Goal: Information Seeking & Learning: Learn about a topic

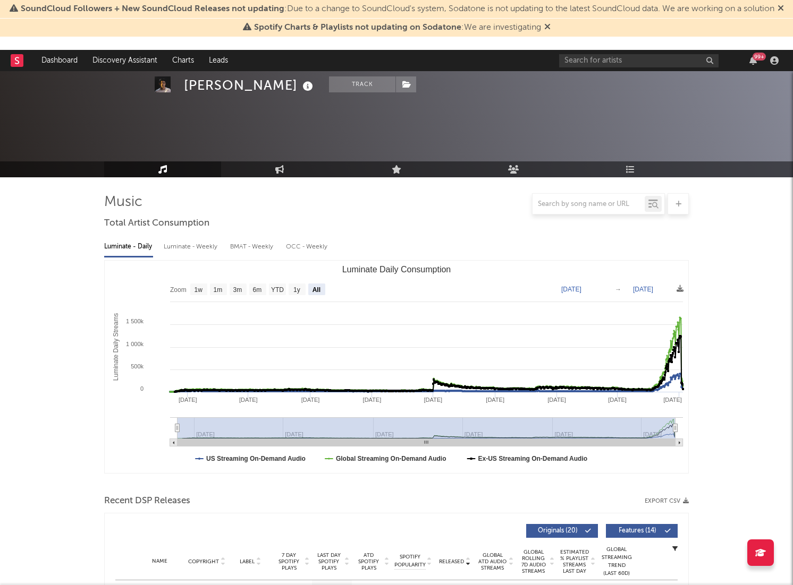
select select "All"
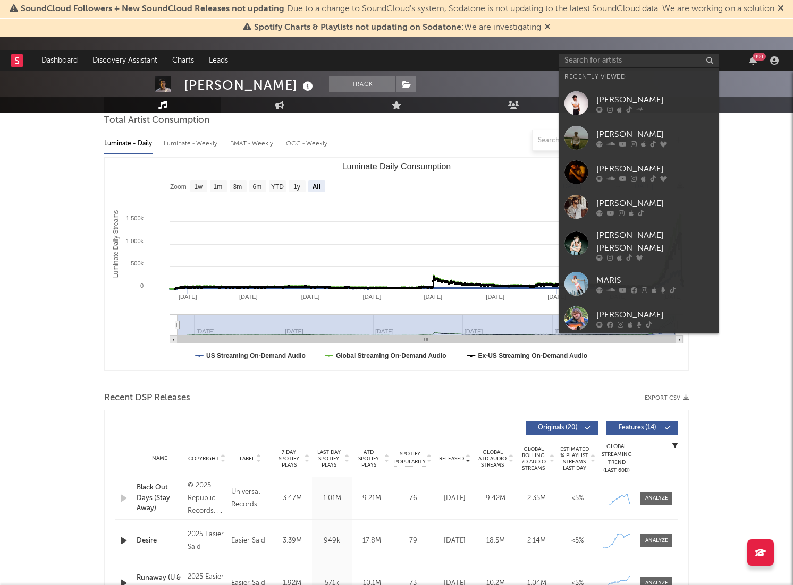
click at [433, 138] on div at bounding box center [396, 140] width 584 height 21
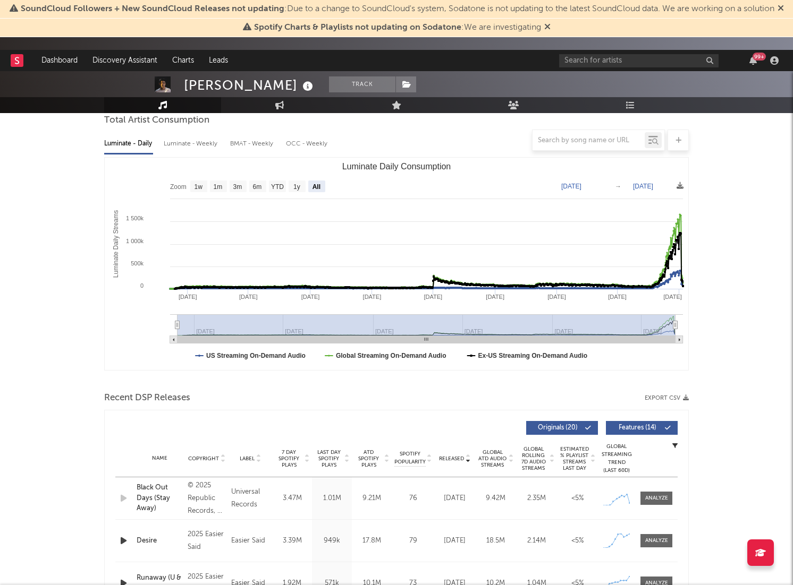
click at [624, 50] on div "99 +" at bounding box center [670, 60] width 223 height 21
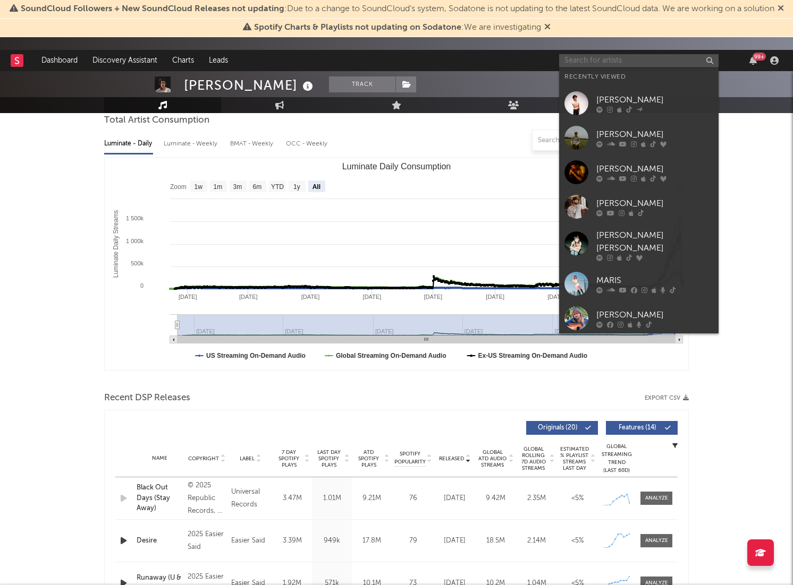
click at [621, 58] on input "text" at bounding box center [638, 60] width 159 height 13
click at [578, 131] on div at bounding box center [576, 138] width 24 height 24
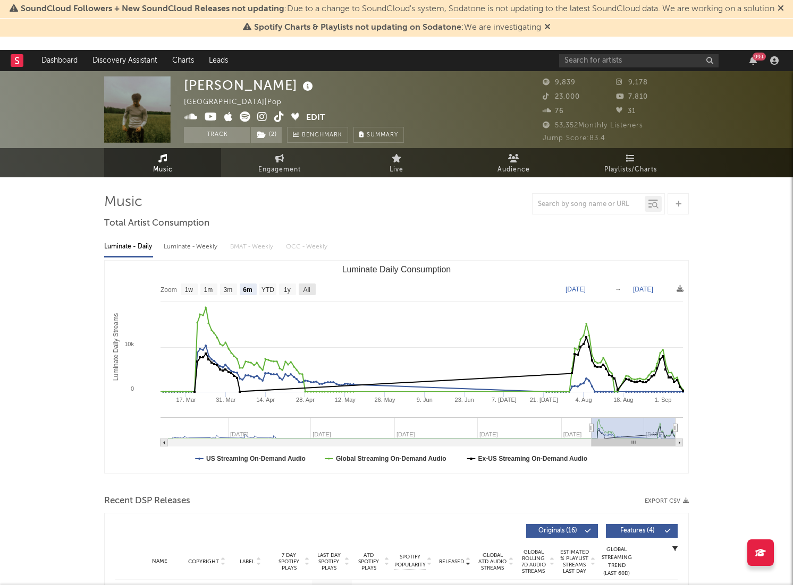
click at [305, 290] on text "All" at bounding box center [306, 289] width 7 height 7
select select "All"
type input "2022-08-21"
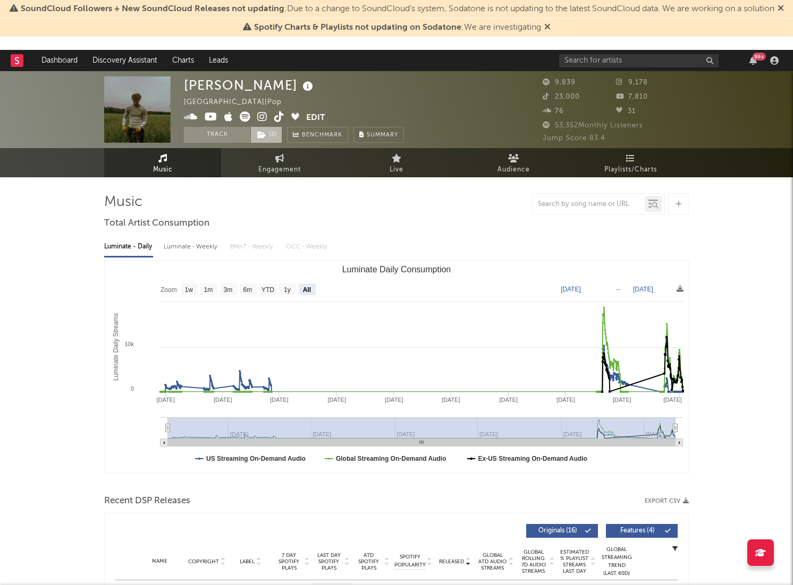
click at [271, 134] on span "( 2 )" at bounding box center [266, 135] width 32 height 16
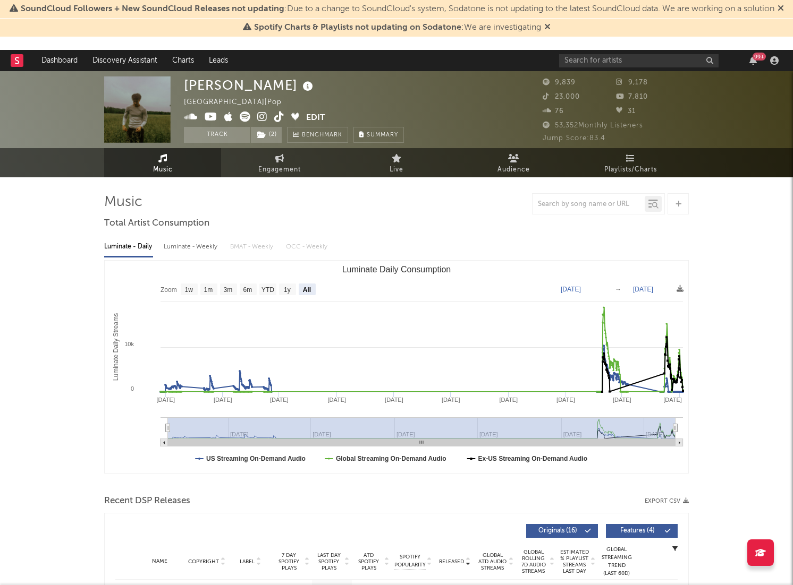
click at [263, 172] on span "Engagement" at bounding box center [279, 170] width 42 height 13
select select "1w"
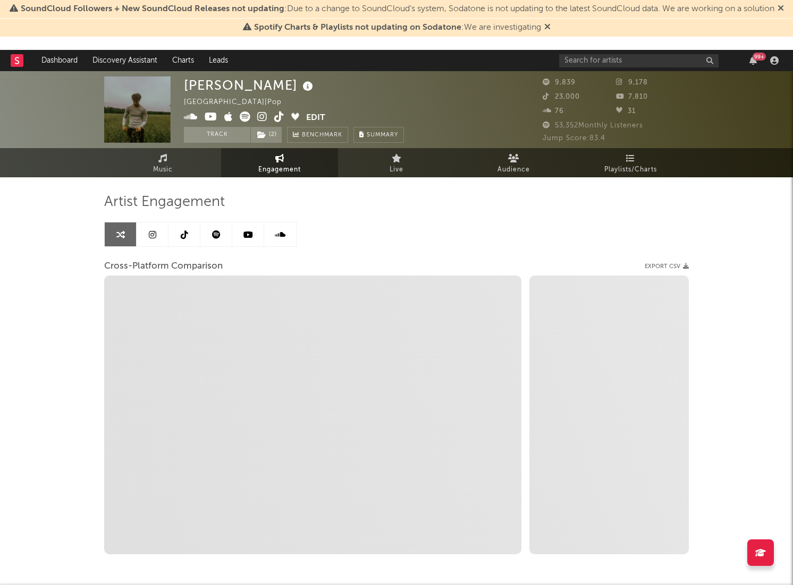
scroll to position [44, 0]
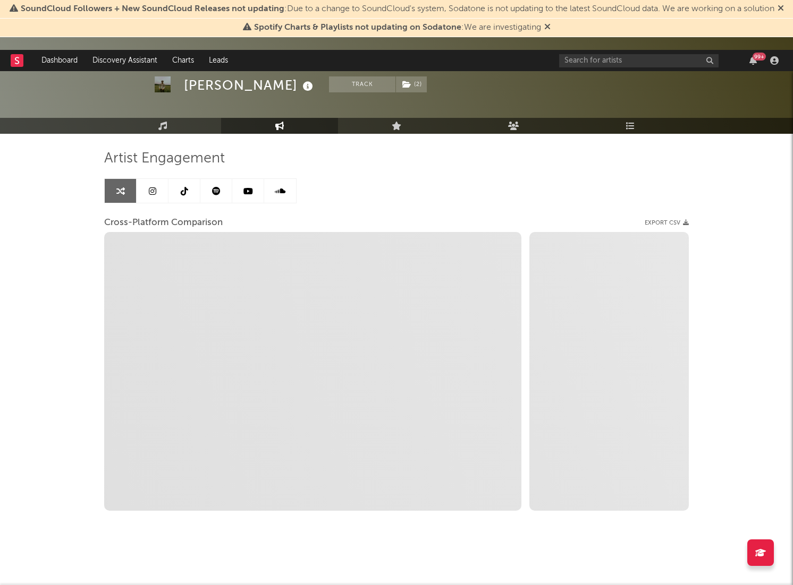
select select "1m"
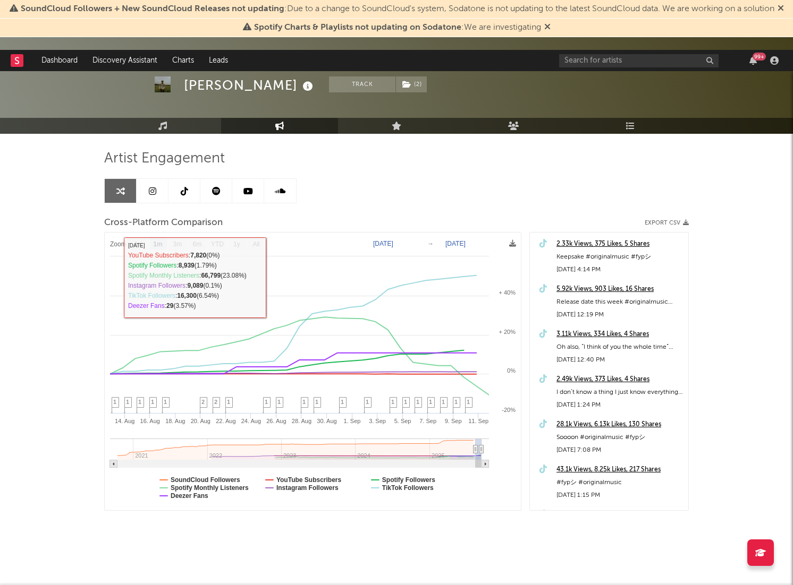
click at [156, 193] on link at bounding box center [153, 191] width 32 height 24
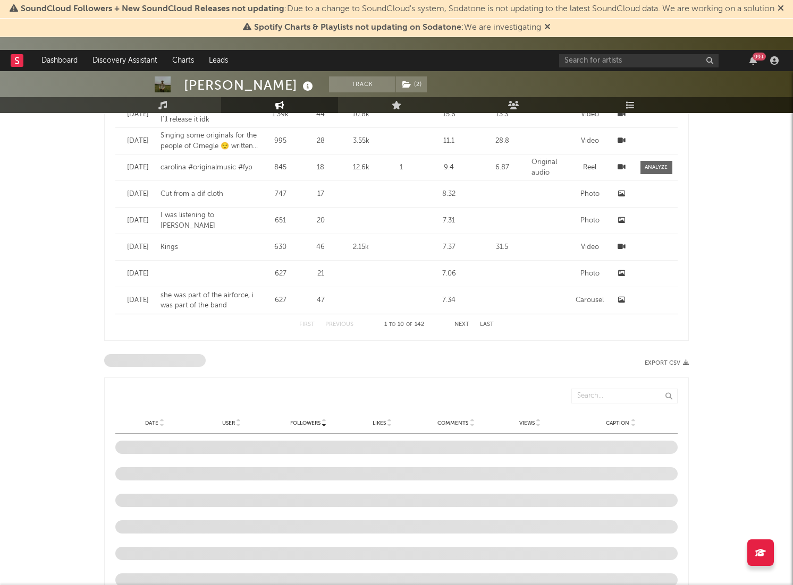
select select "6m"
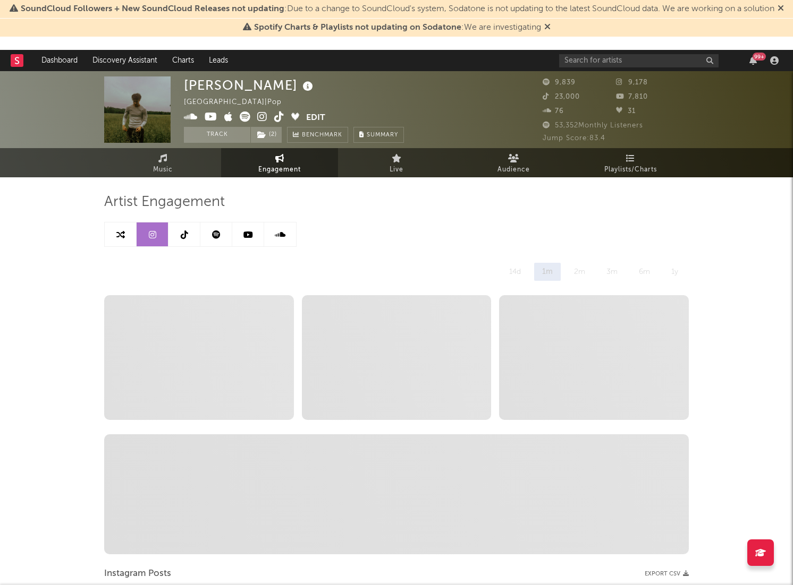
click at [185, 231] on icon at bounding box center [184, 235] width 7 height 8
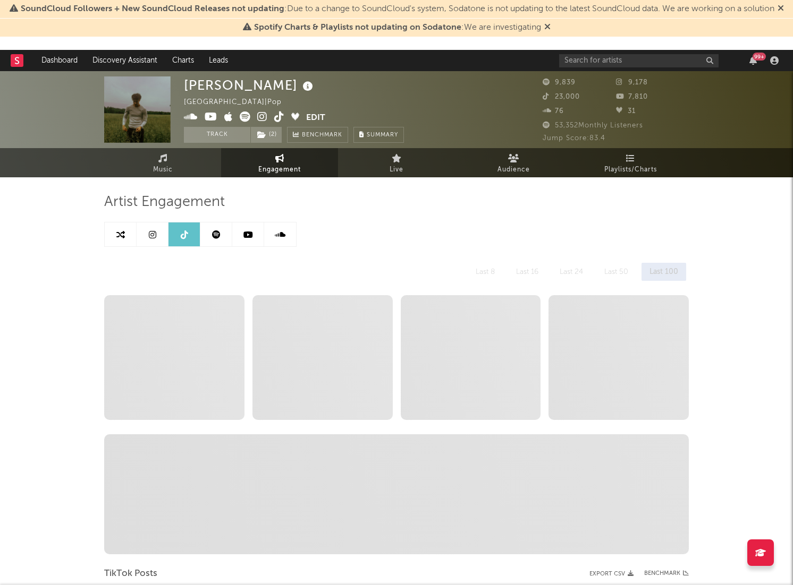
select select "6m"
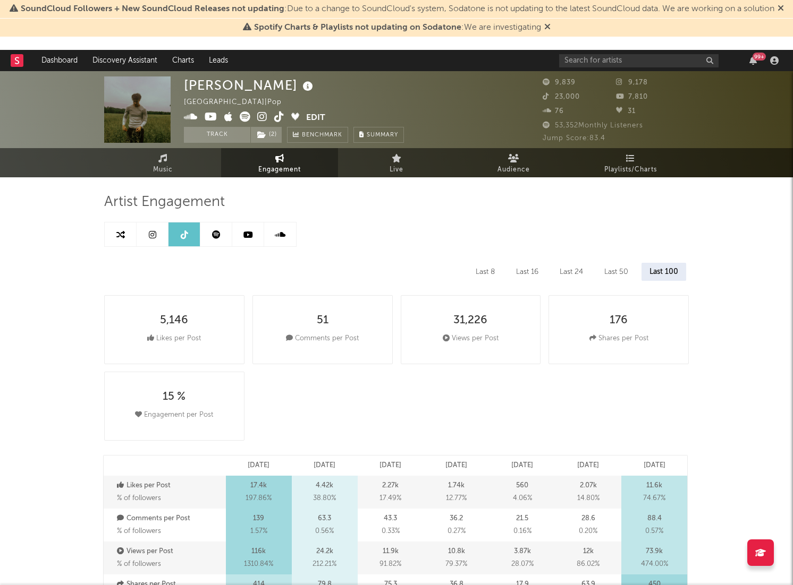
click at [237, 234] on link at bounding box center [248, 235] width 32 height 24
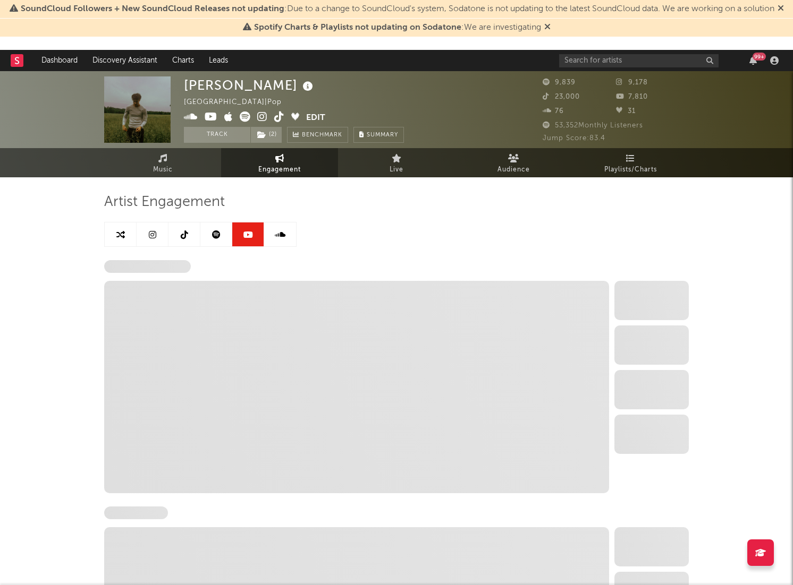
scroll to position [229, 0]
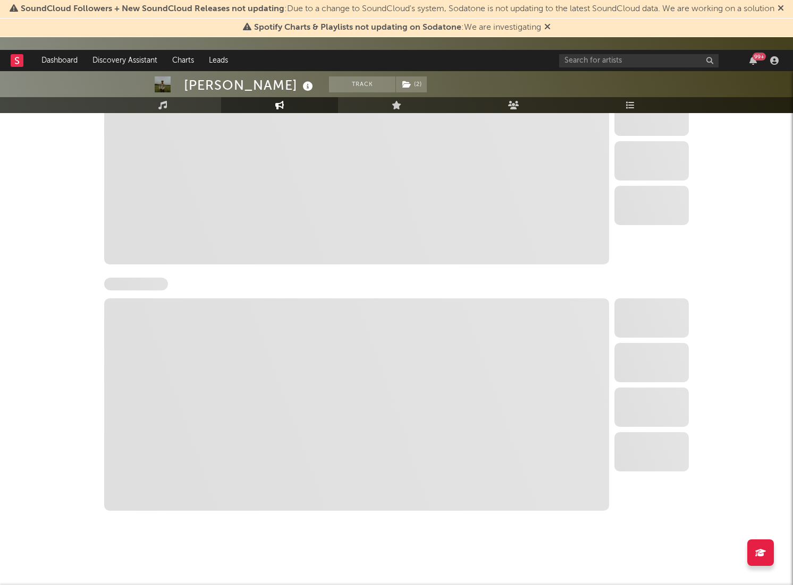
select select "6m"
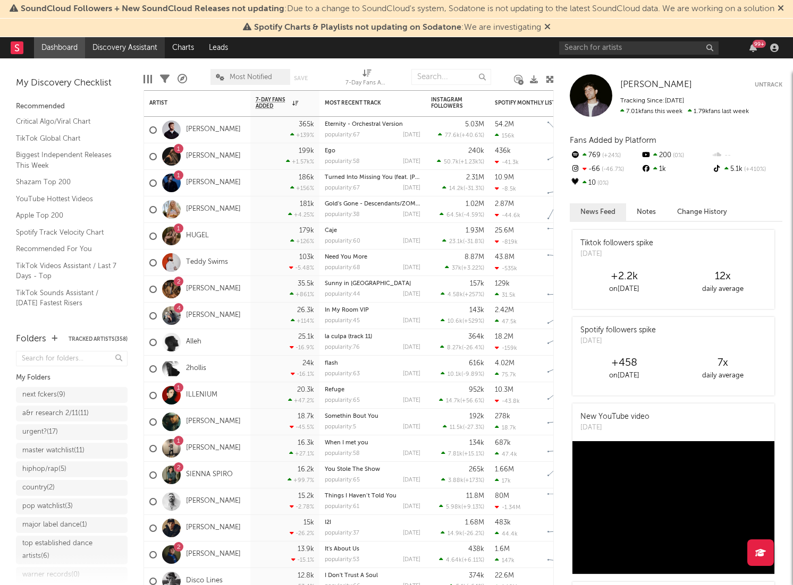
click at [125, 52] on link "Discovery Assistant" at bounding box center [125, 47] width 80 height 21
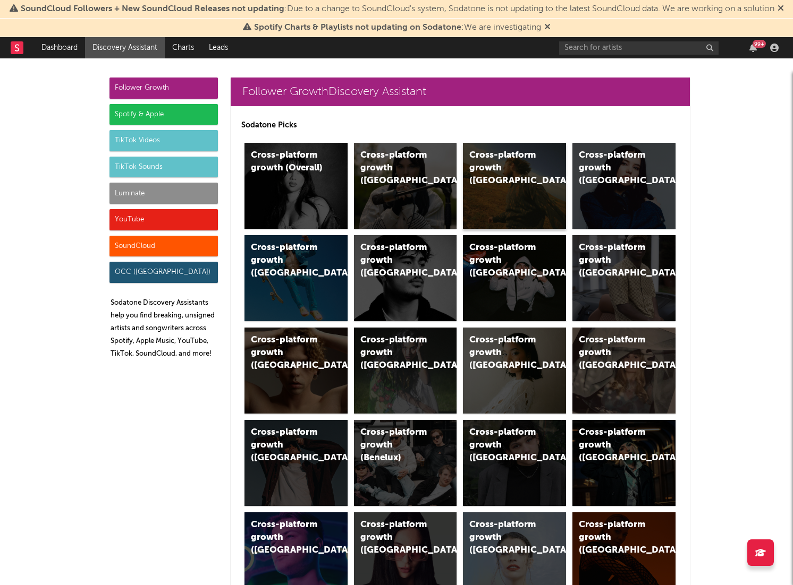
click at [508, 187] on div "Cross-platform growth (US)" at bounding box center [505, 168] width 72 height 38
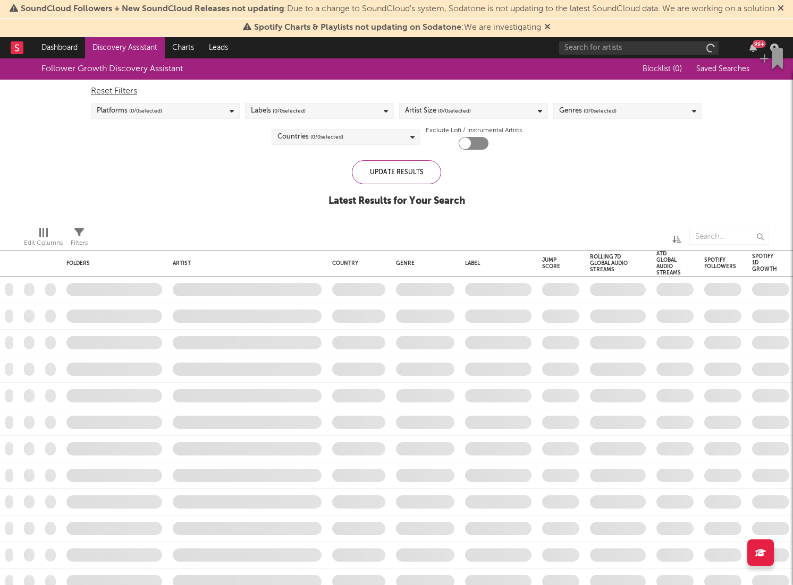
checkbox input "true"
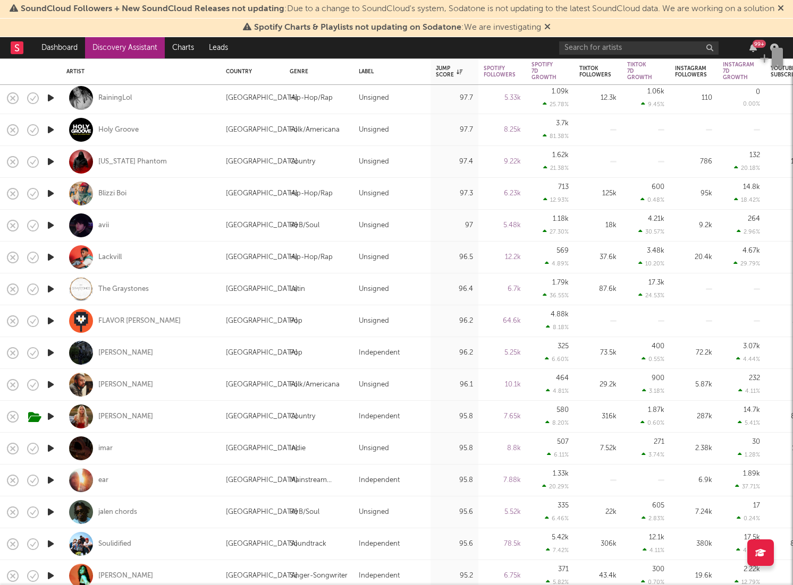
click at [50, 232] on icon "button" at bounding box center [50, 225] width 11 height 13
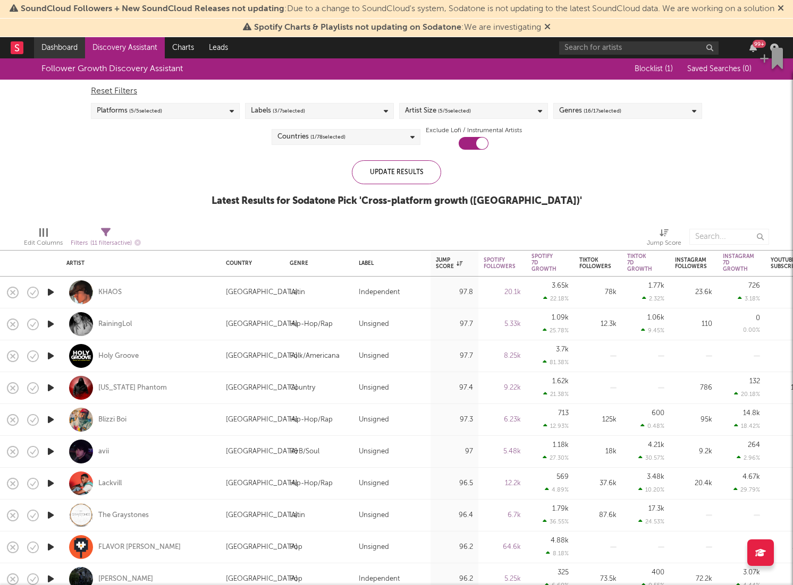
click at [77, 55] on link "Dashboard" at bounding box center [59, 47] width 51 height 21
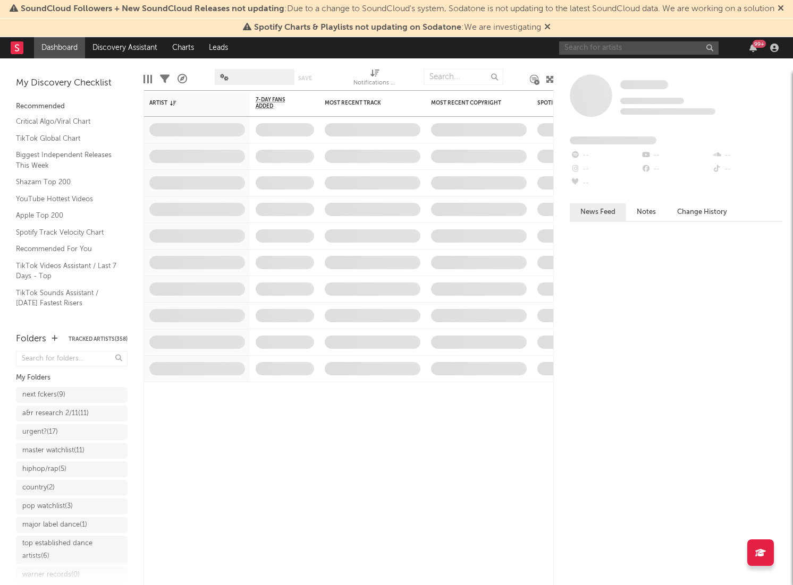
click at [609, 55] on input "text" at bounding box center [638, 47] width 159 height 13
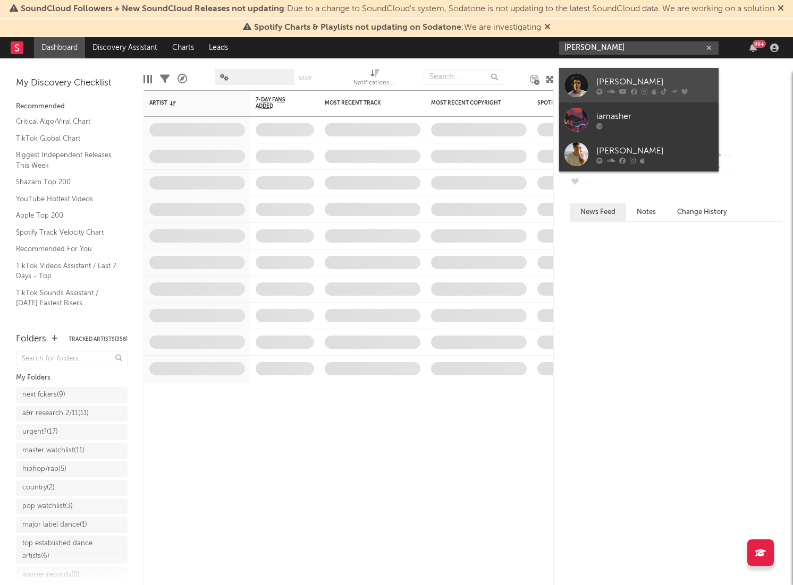
type input "ian asher"
click at [574, 88] on div at bounding box center [576, 85] width 24 height 24
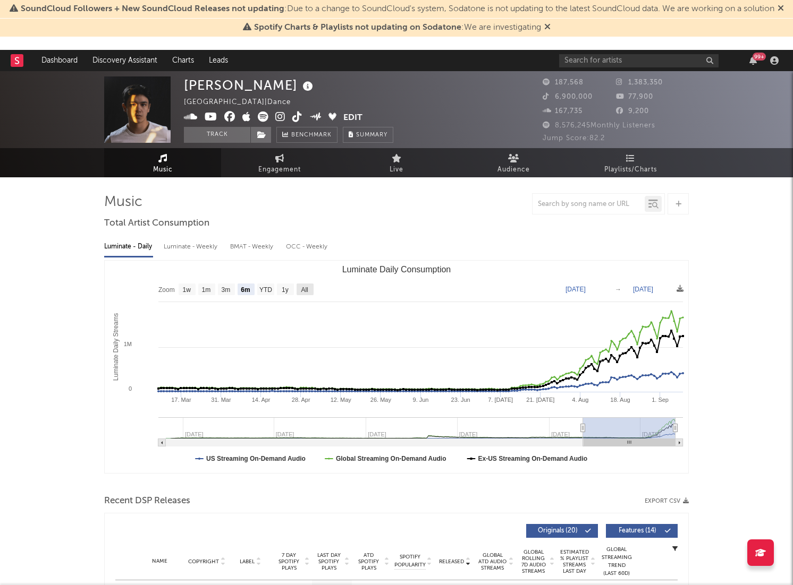
click at [303, 287] on text "All" at bounding box center [304, 289] width 7 height 7
select select "All"
type input "2022-11-27"
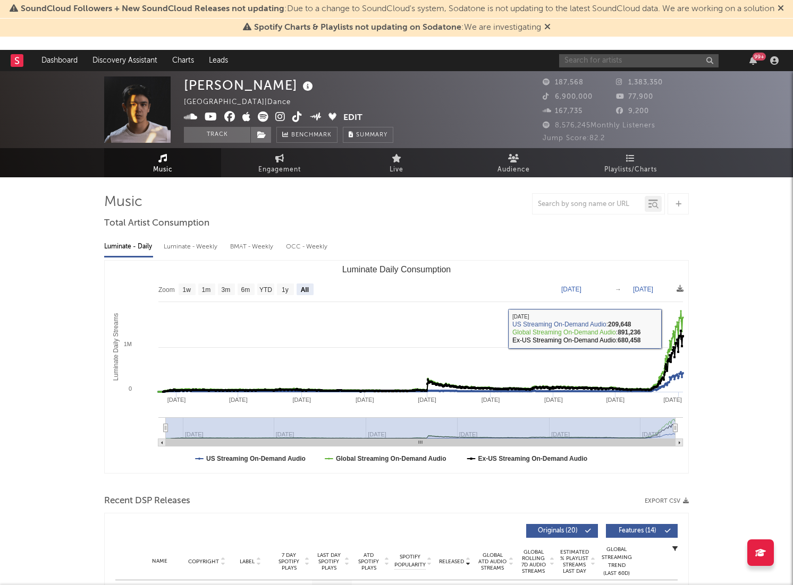
click at [647, 57] on input "text" at bounding box center [638, 60] width 159 height 13
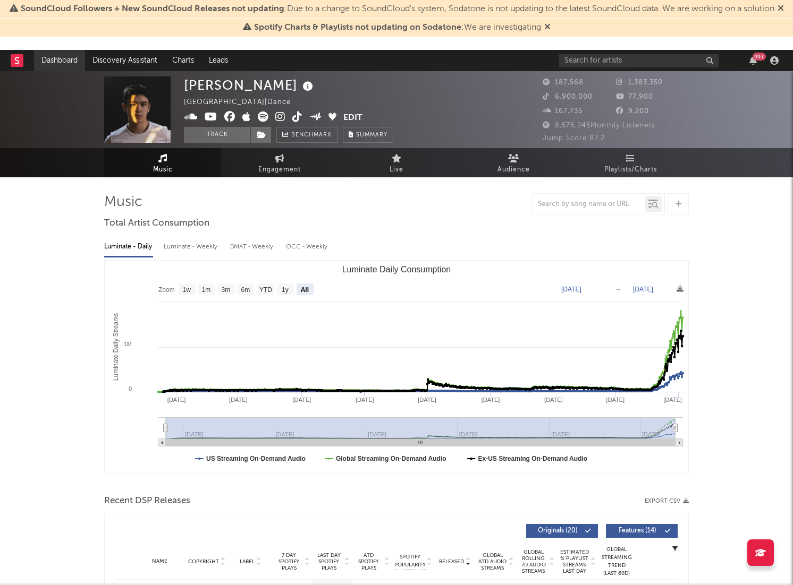
click at [72, 58] on link "Dashboard" at bounding box center [59, 60] width 51 height 21
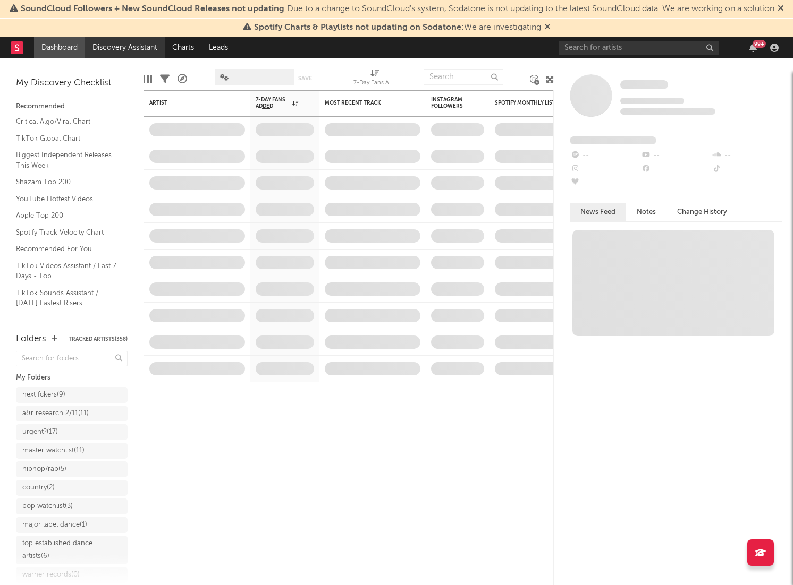
click at [110, 58] on link "Discovery Assistant" at bounding box center [125, 47] width 80 height 21
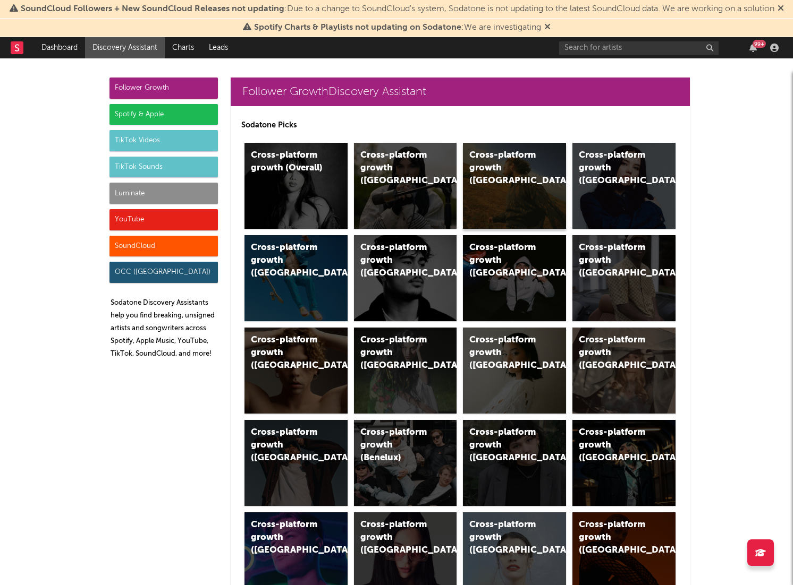
click at [524, 179] on div "Cross-platform growth (US)" at bounding box center [505, 168] width 72 height 38
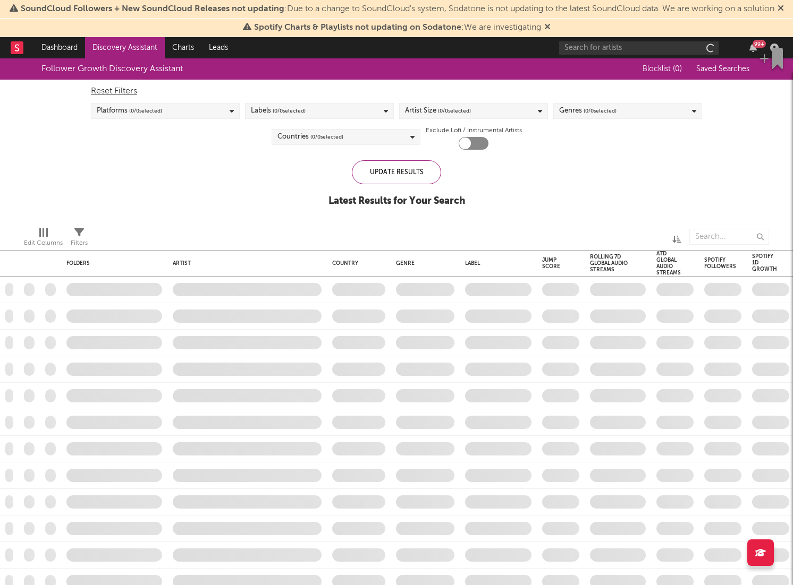
checkbox input "true"
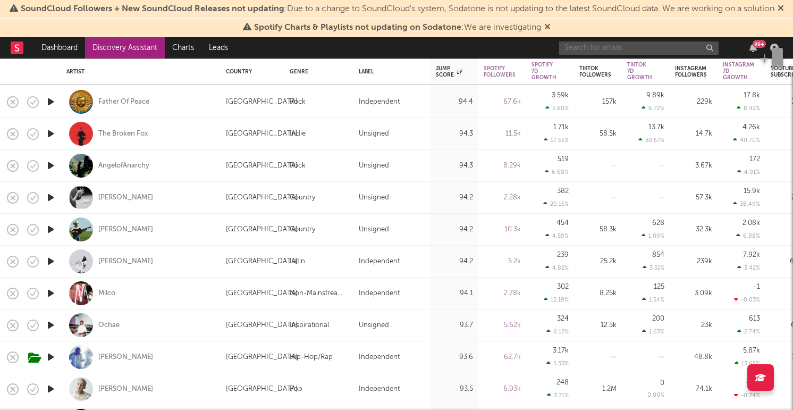
click at [588, 55] on input "text" at bounding box center [638, 47] width 159 height 13
click at [595, 55] on input "inji" at bounding box center [638, 47] width 159 height 13
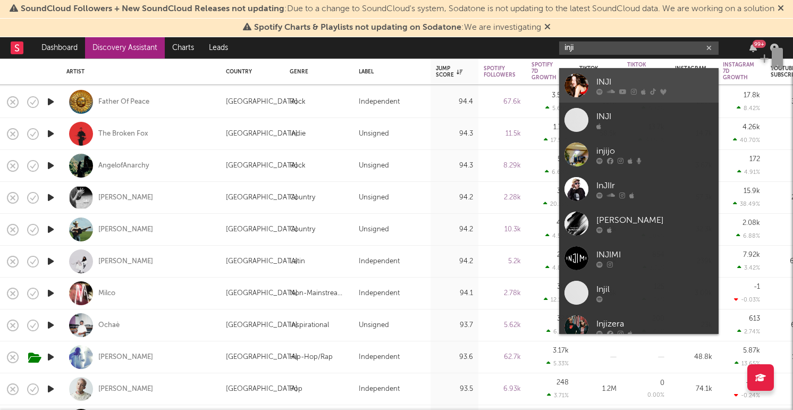
type input "inji"
click at [570, 84] on div at bounding box center [576, 85] width 24 height 24
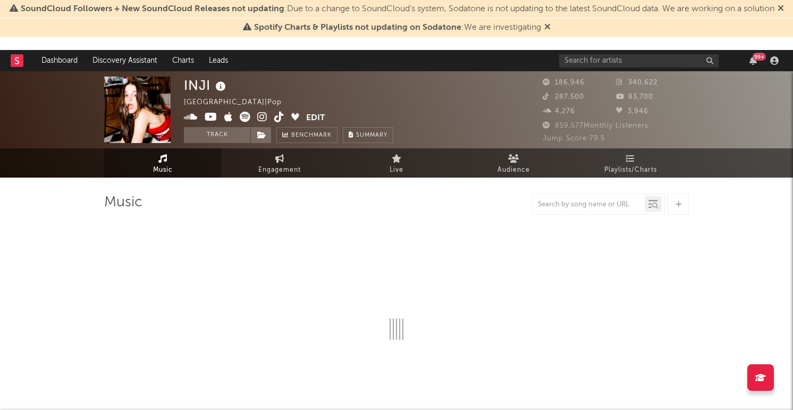
select select "6m"
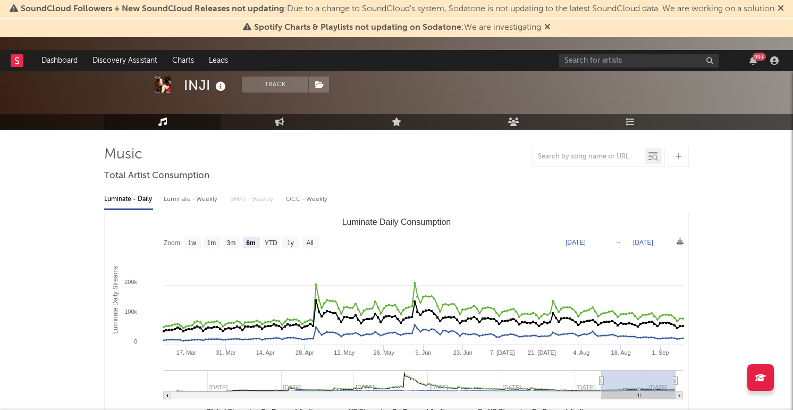
scroll to position [50, 0]
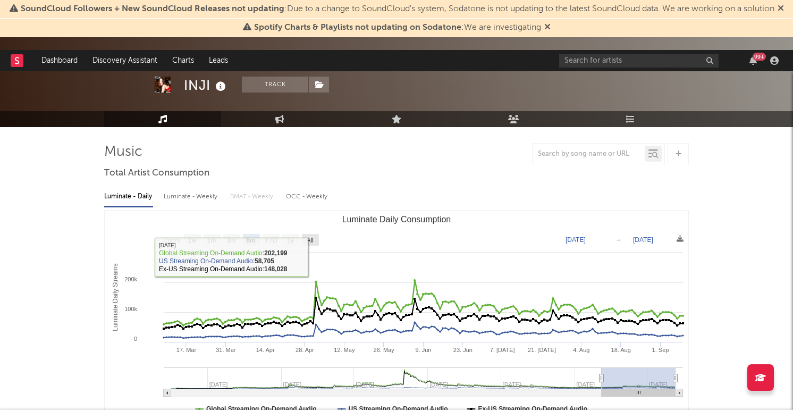
click at [312, 234] on rect "Luminate Daily Consumption" at bounding box center [310, 240] width 17 height 12
select select "All"
type input "2022-04-01"
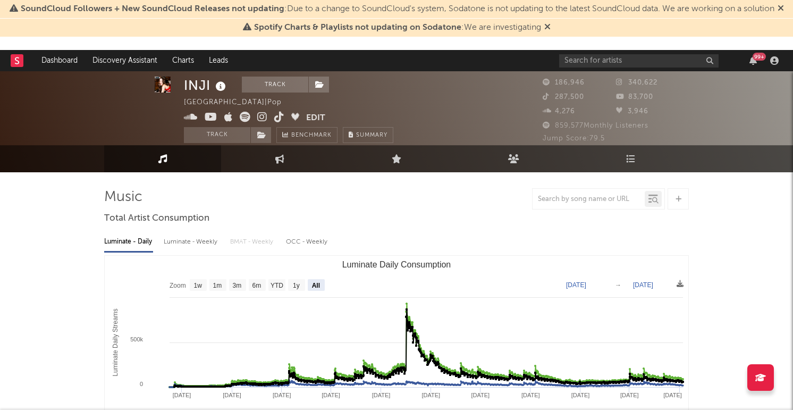
scroll to position [0, 0]
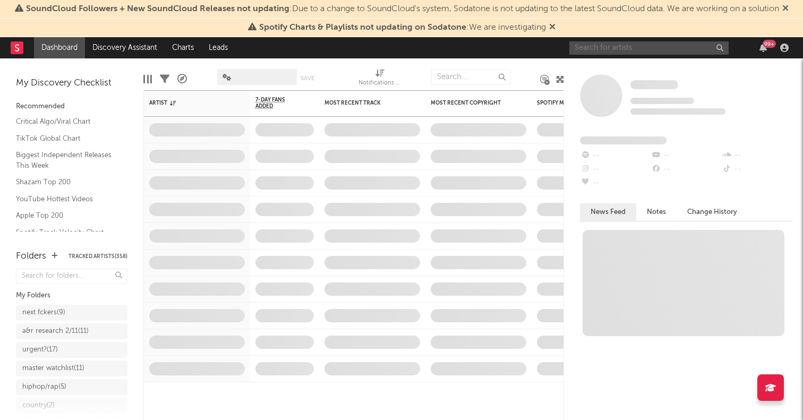
click at [600, 50] on input "text" at bounding box center [648, 47] width 159 height 13
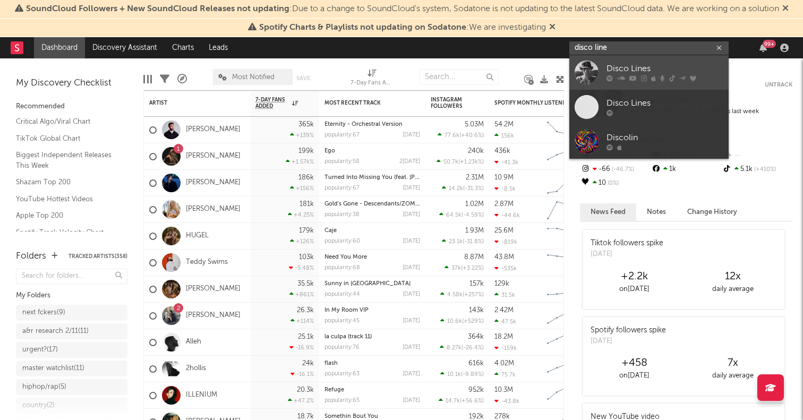
type input "disco line"
click at [588, 66] on div at bounding box center [587, 73] width 24 height 24
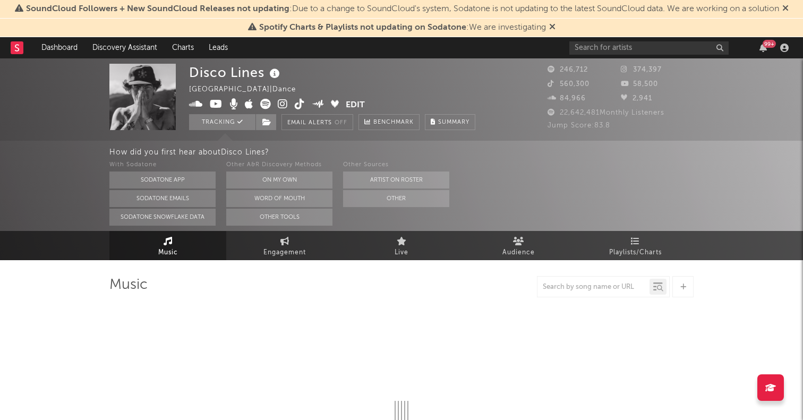
scroll to position [82, 0]
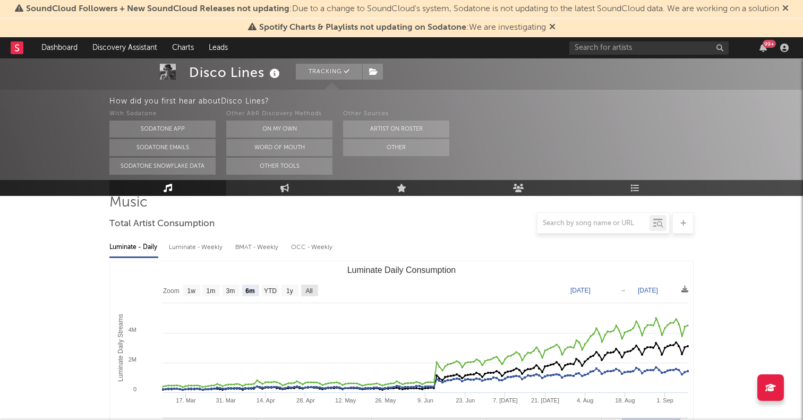
click at [305, 292] on text "All" at bounding box center [308, 290] width 7 height 7
select select "All"
type input "2021-03-31"
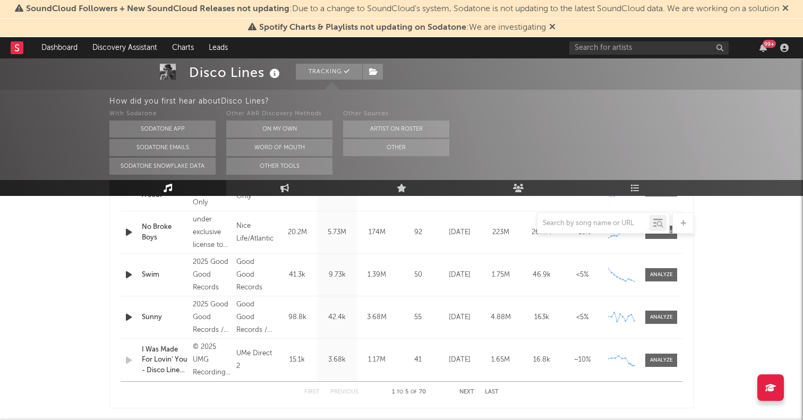
scroll to position [354, 0]
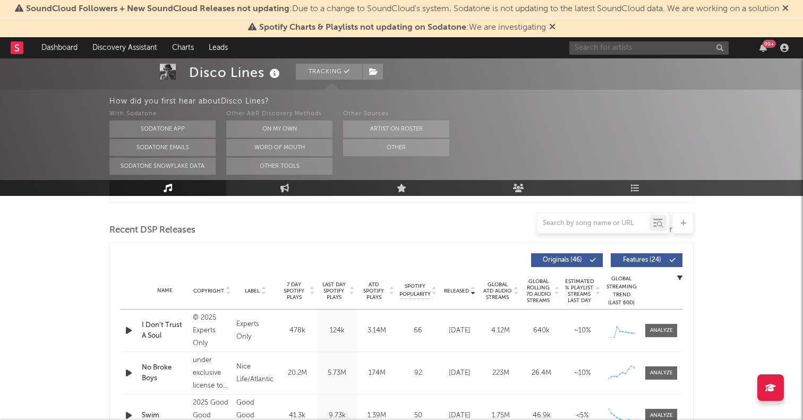
click at [630, 47] on input "text" at bounding box center [648, 47] width 159 height 13
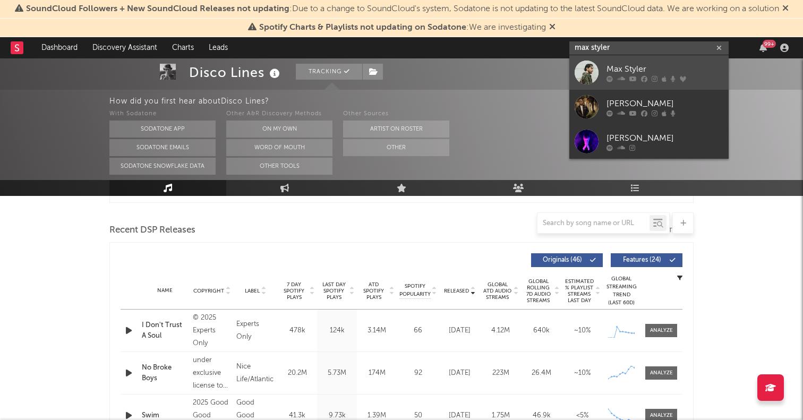
type input "max styler"
click at [585, 71] on div at bounding box center [587, 73] width 24 height 24
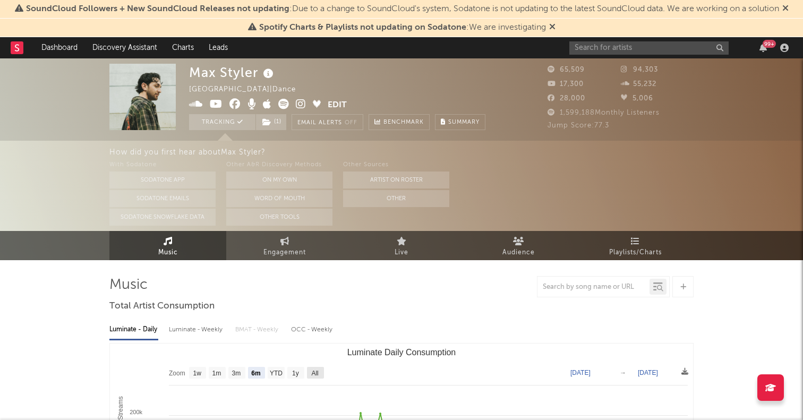
click at [317, 375] on text "All" at bounding box center [314, 373] width 7 height 7
select select "All"
type input "2021-03-31"
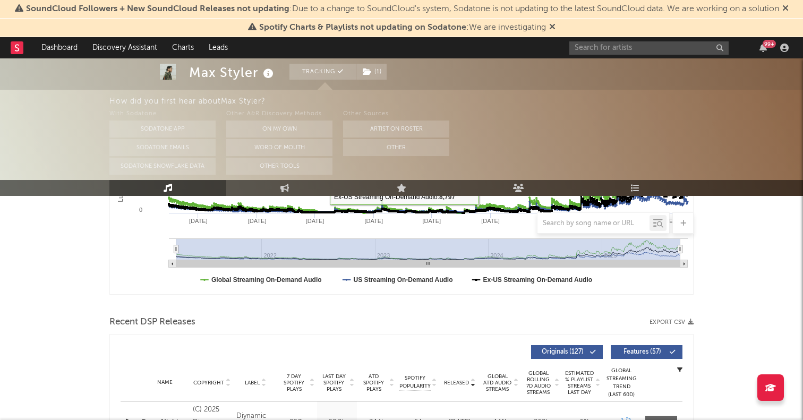
scroll to position [341, 0]
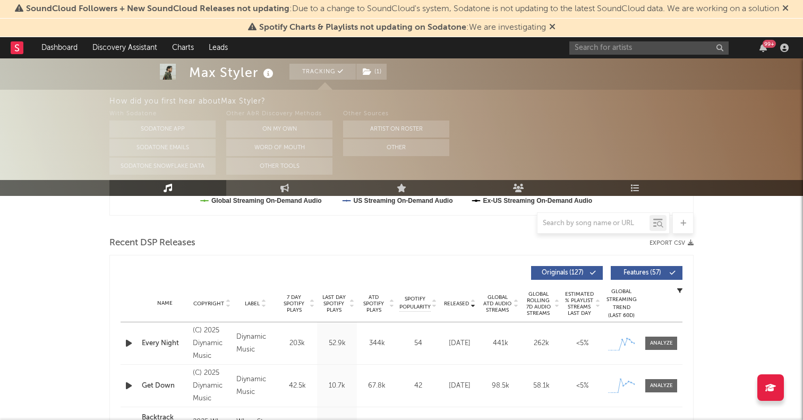
click at [126, 345] on icon "button" at bounding box center [128, 343] width 11 height 13
click at [126, 345] on icon "button" at bounding box center [128, 343] width 10 height 13
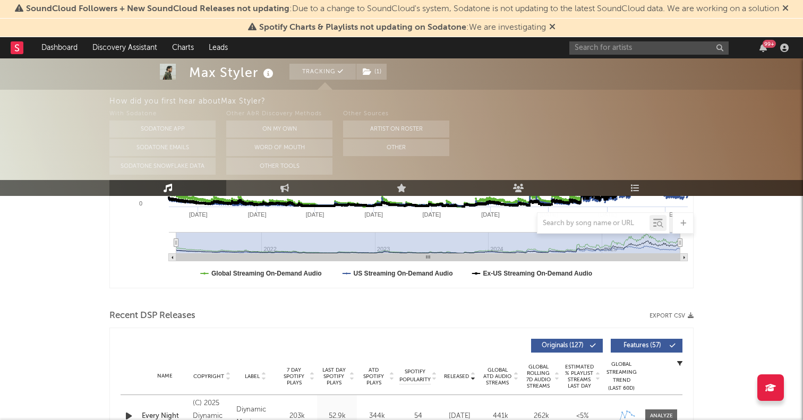
scroll to position [186, 0]
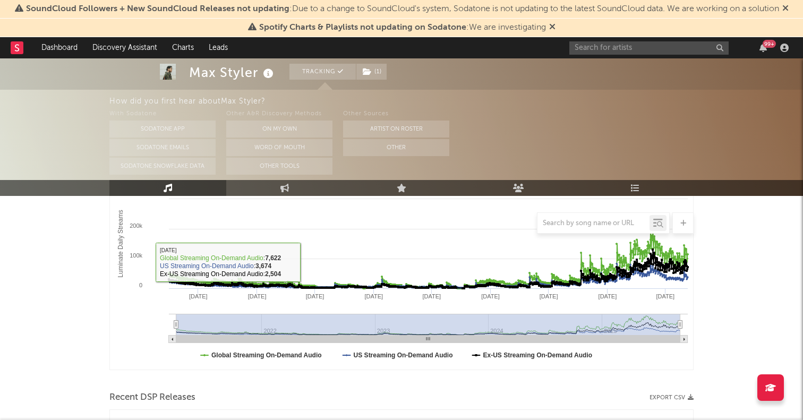
click at [120, 65] on span at bounding box center [142, 32] width 66 height 66
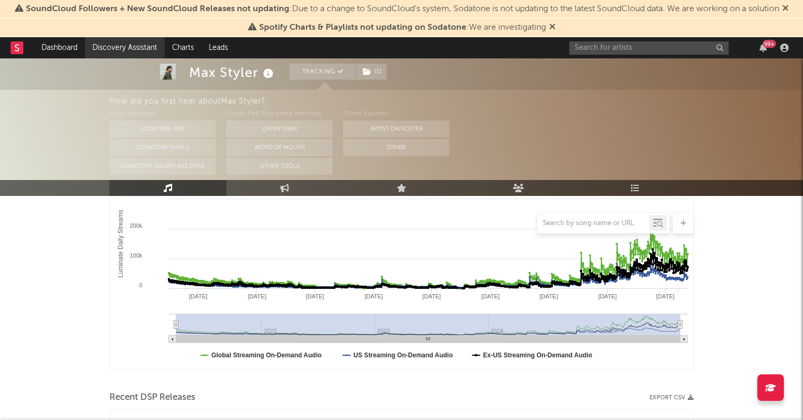
click at [125, 48] on link "Discovery Assistant" at bounding box center [125, 47] width 80 height 21
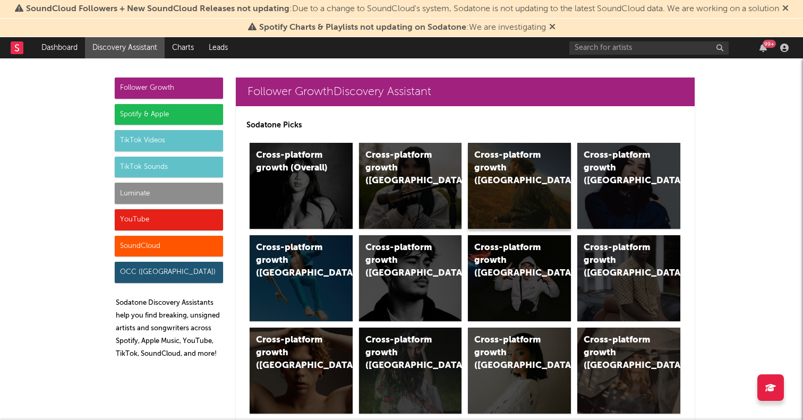
click at [508, 164] on div "Cross-platform growth (US)" at bounding box center [510, 168] width 72 height 38
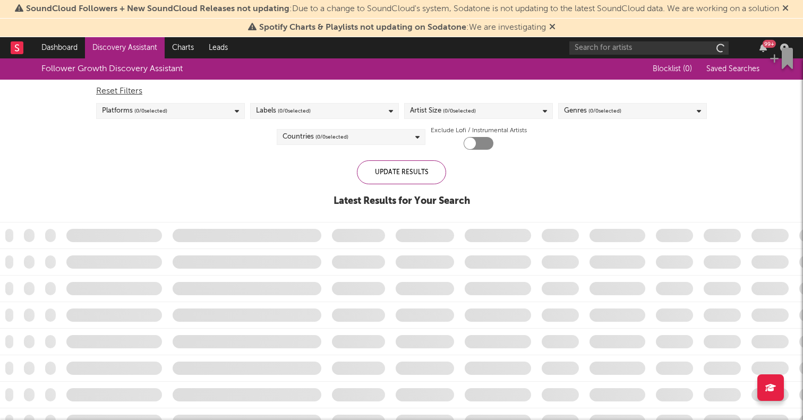
checkbox input "true"
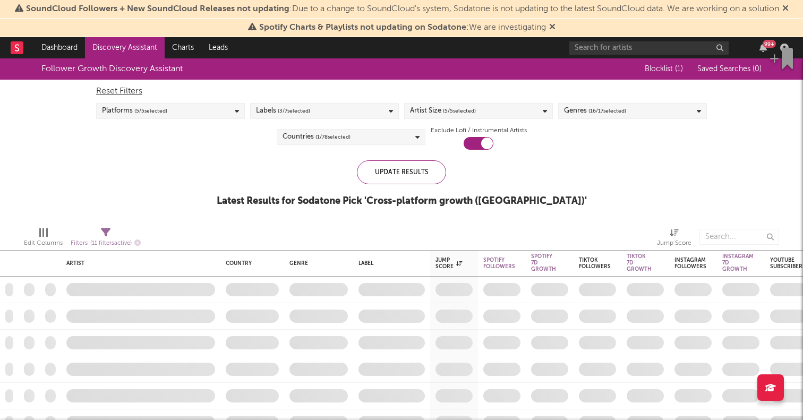
click at [402, 197] on div "Latest Results for Sodatone Pick ' Cross-platform growth (US) '" at bounding box center [402, 201] width 370 height 13
click at [415, 199] on div "Latest Results for Sodatone Pick ' Cross-platform growth (US) '" at bounding box center [402, 201] width 370 height 13
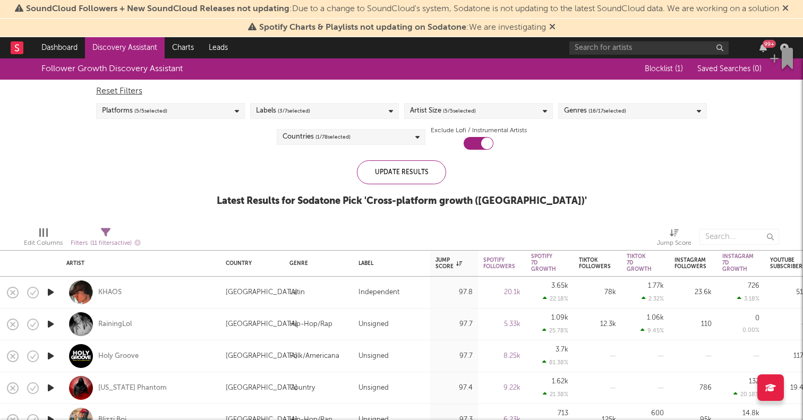
click at [415, 199] on div "Latest Results for Sodatone Pick ' Cross-platform growth (US) '" at bounding box center [402, 201] width 370 height 13
click at [395, 202] on div "Latest Results for Sodatone Pick ' Cross-platform growth (US) '" at bounding box center [402, 201] width 370 height 13
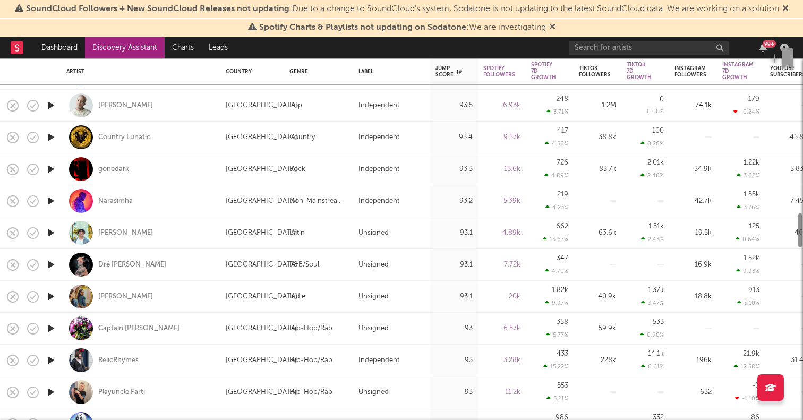
click at [50, 231] on icon "button" at bounding box center [50, 232] width 11 height 13
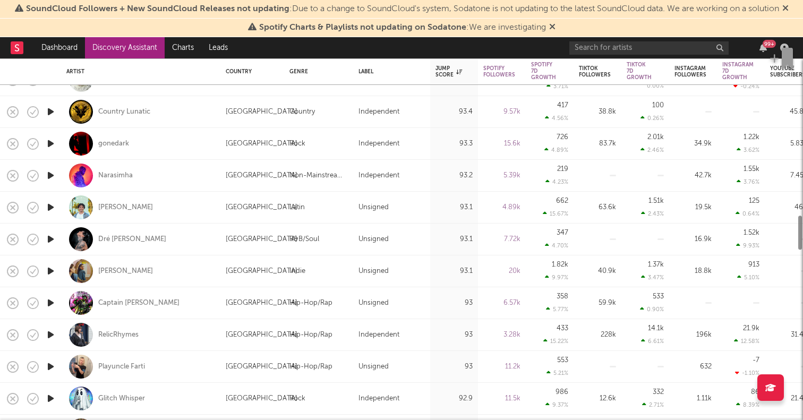
click at [50, 267] on icon "button" at bounding box center [50, 271] width 11 height 13
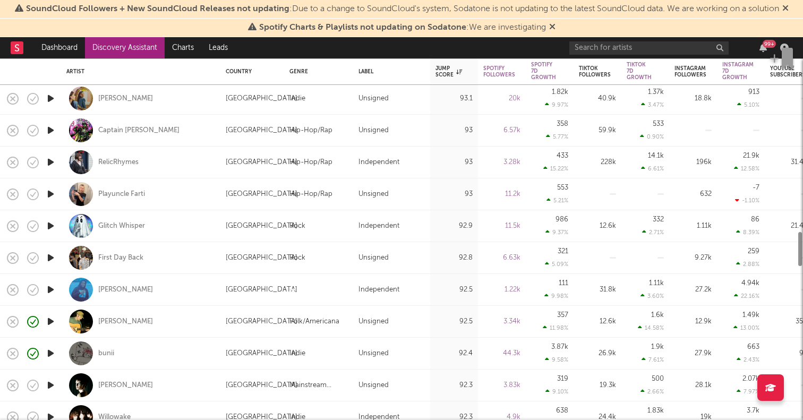
click at [51, 317] on icon "button" at bounding box center [50, 321] width 11 height 13
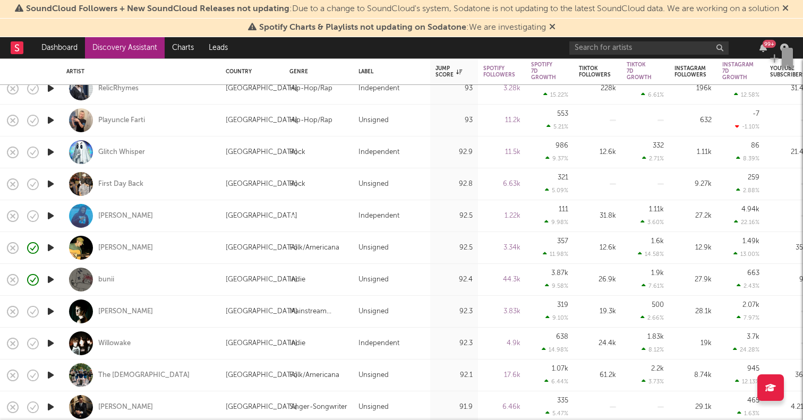
click at [48, 373] on icon "button" at bounding box center [50, 375] width 11 height 13
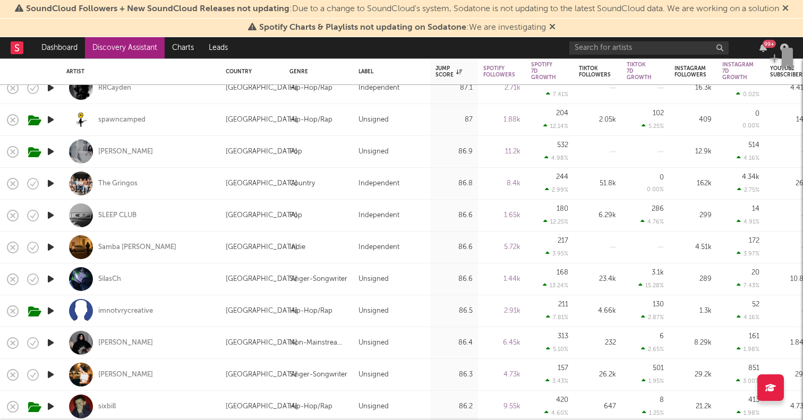
click at [50, 182] on icon "button" at bounding box center [50, 183] width 11 height 13
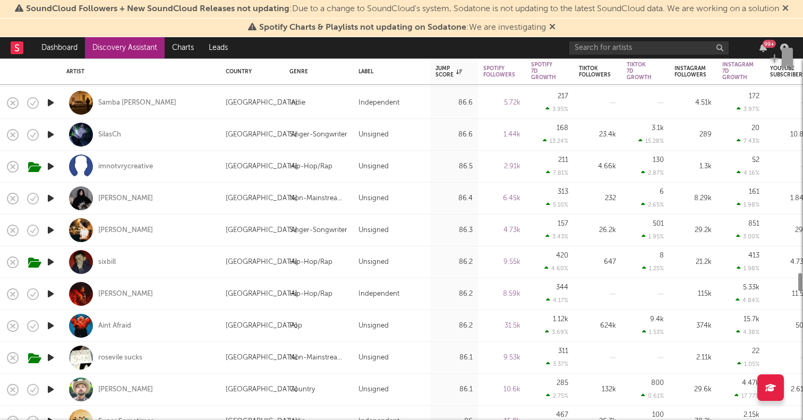
click at [49, 231] on icon "button" at bounding box center [50, 230] width 11 height 13
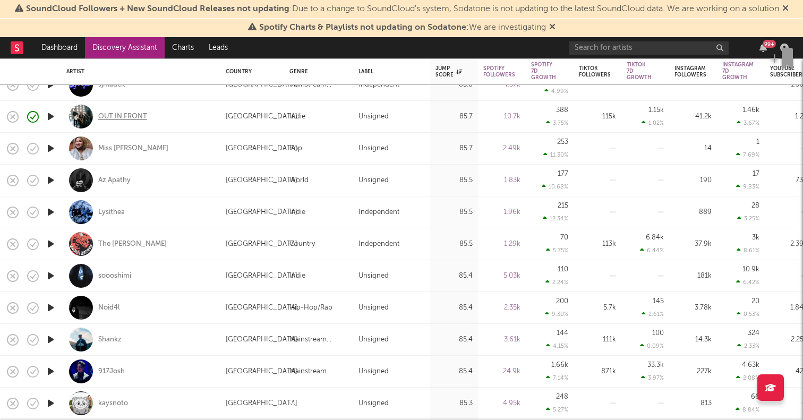
click at [132, 112] on div "OUT IN FRONT" at bounding box center [122, 117] width 49 height 10
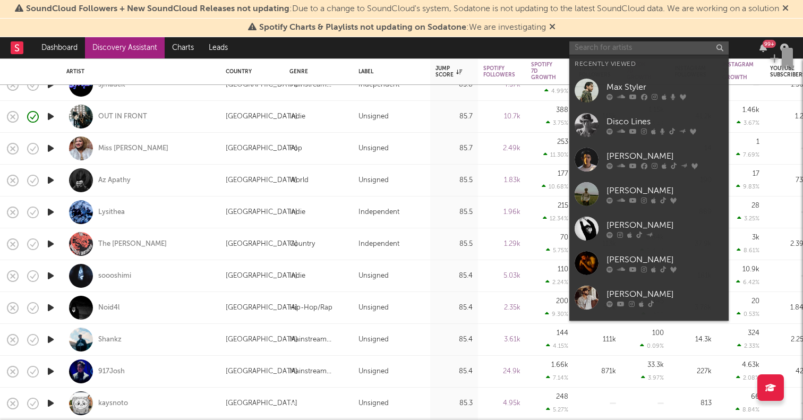
click at [645, 50] on input "text" at bounding box center [648, 47] width 159 height 13
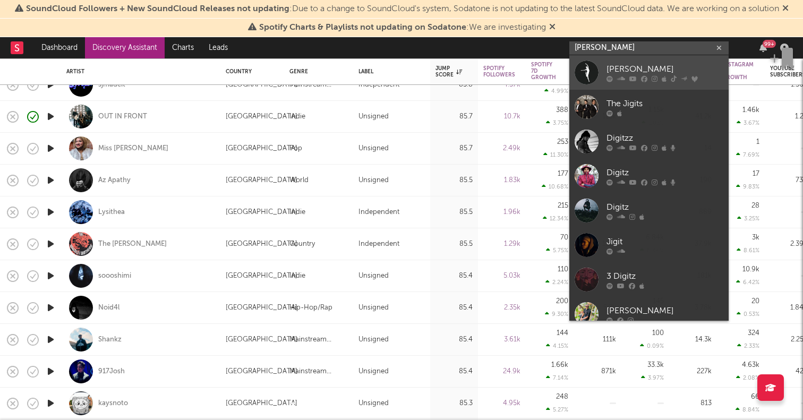
type input "[PERSON_NAME]"
click at [588, 72] on div at bounding box center [587, 73] width 24 height 24
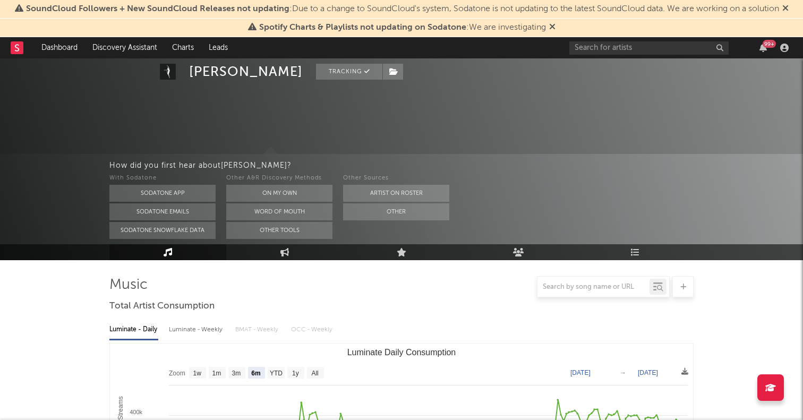
scroll to position [137, 0]
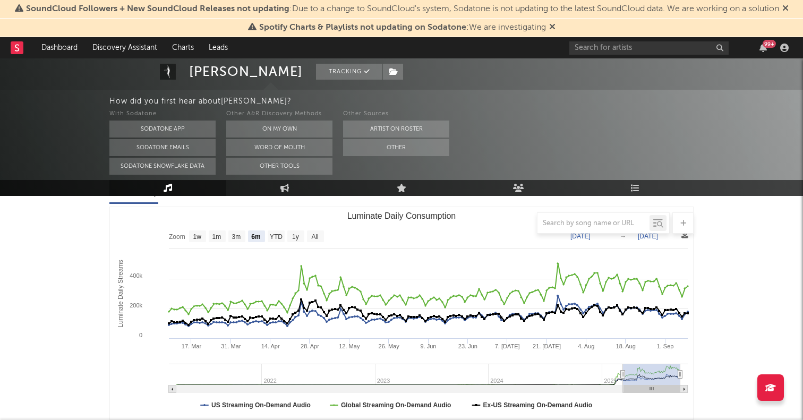
click at [315, 232] on div at bounding box center [401, 222] width 584 height 21
click at [315, 235] on text "All" at bounding box center [314, 236] width 7 height 7
select select "All"
type input "2021-03-31"
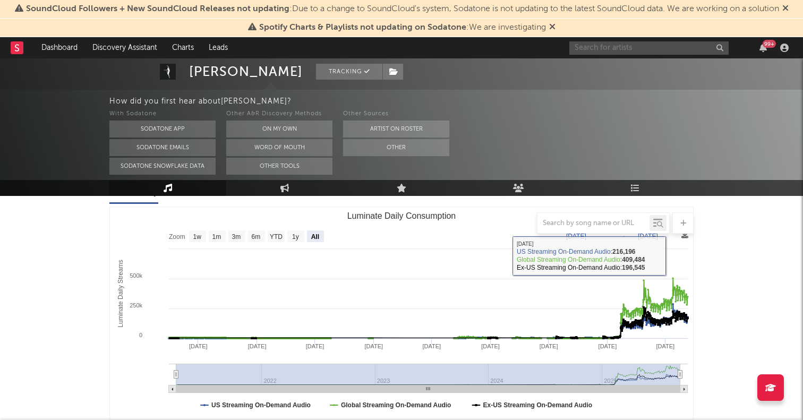
click at [634, 47] on input "text" at bounding box center [648, 47] width 159 height 13
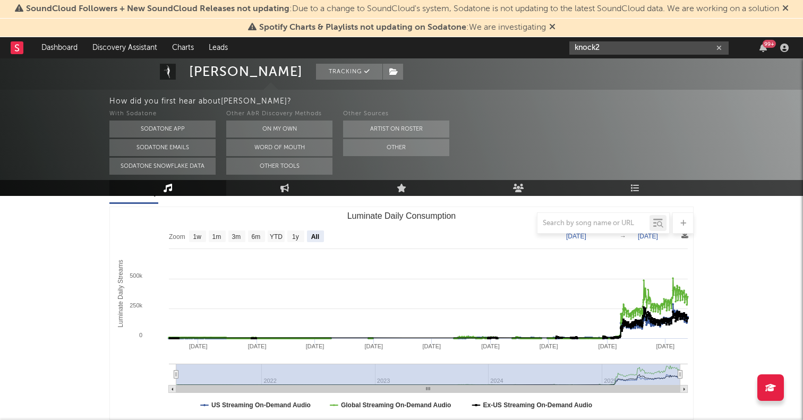
click at [614, 46] on input "knock2" at bounding box center [648, 47] width 159 height 13
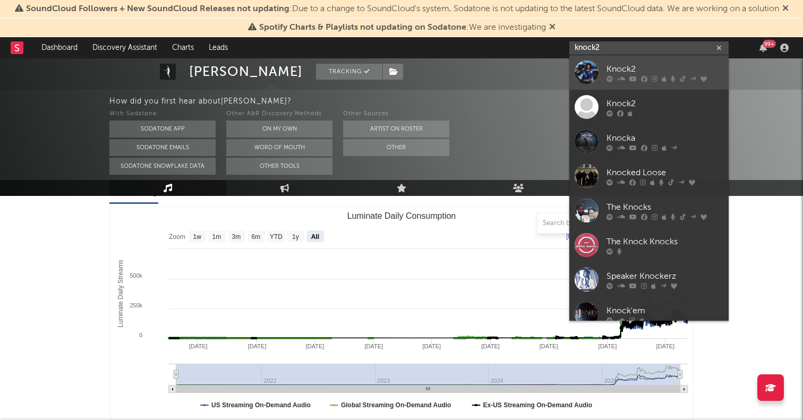
type input "knock2"
click at [588, 74] on div at bounding box center [587, 73] width 24 height 24
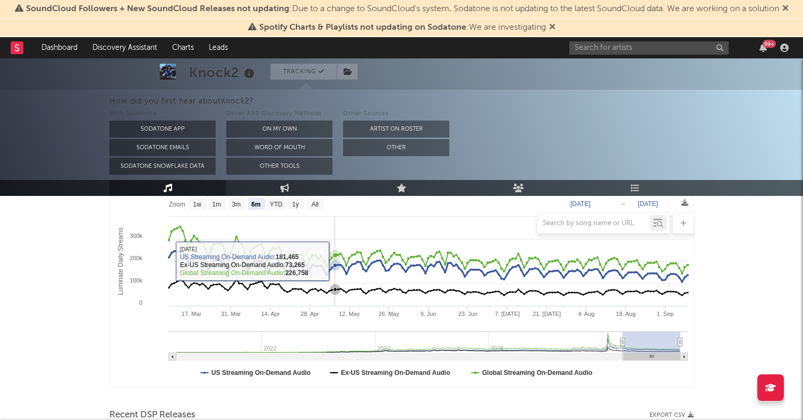
scroll to position [106, 0]
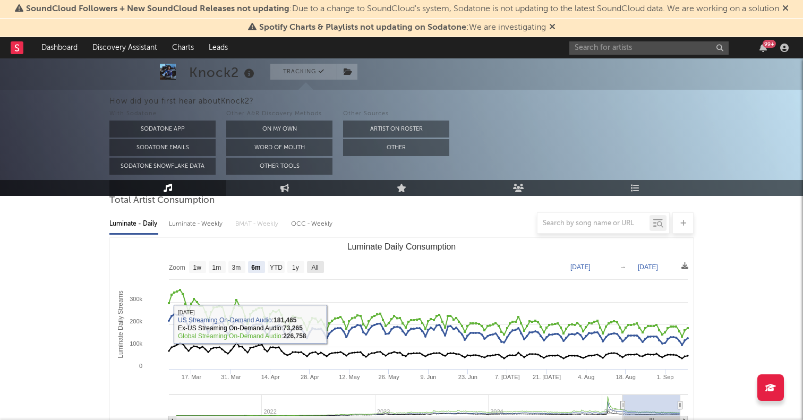
click at [311, 266] on text "All" at bounding box center [314, 267] width 7 height 7
select select "All"
type input "2021-03-31"
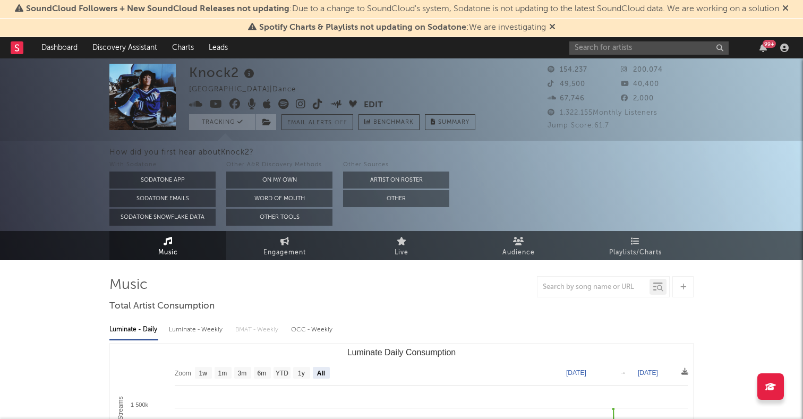
scroll to position [79, 0]
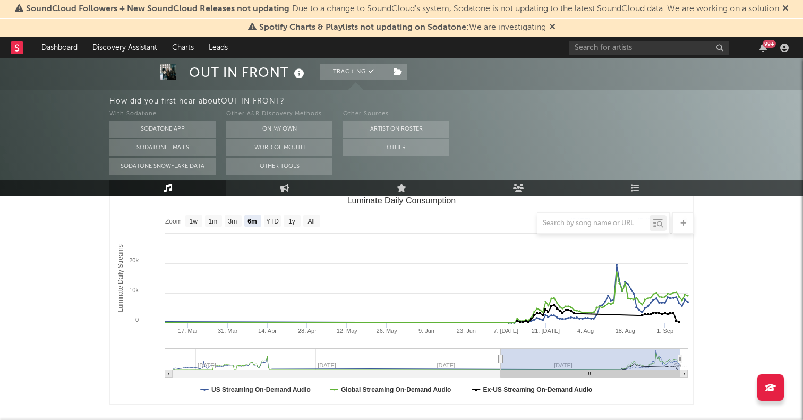
scroll to position [125, 0]
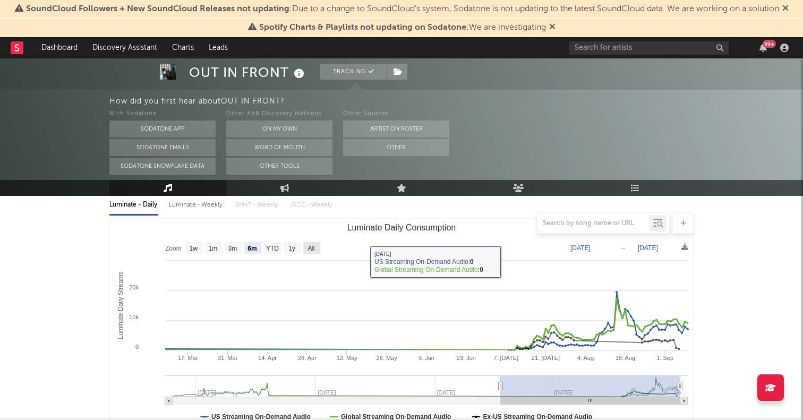
click at [318, 251] on rect "Luminate Daily Consumption" at bounding box center [311, 248] width 17 height 12
select select "All"
type input "[DATE]"
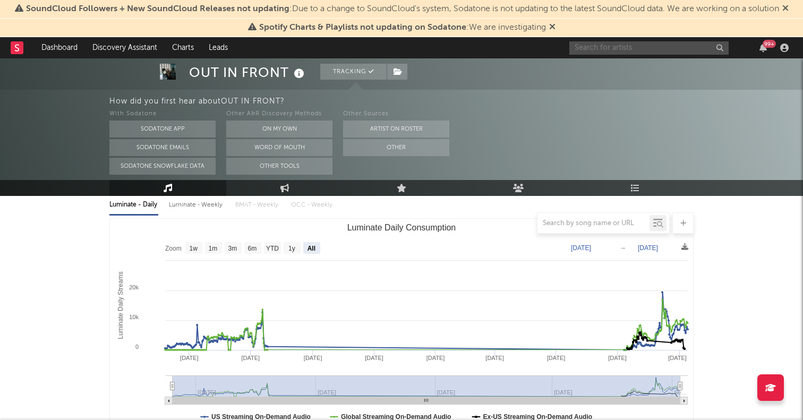
click at [602, 42] on input "text" at bounding box center [648, 47] width 159 height 13
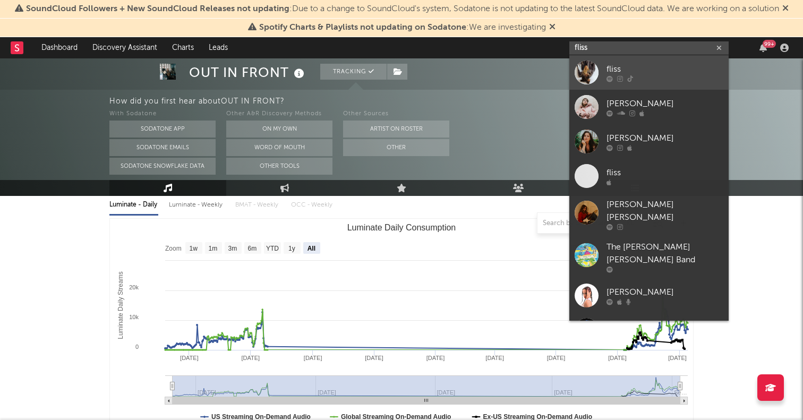
type input "fliss"
click at [590, 71] on div at bounding box center [587, 73] width 24 height 24
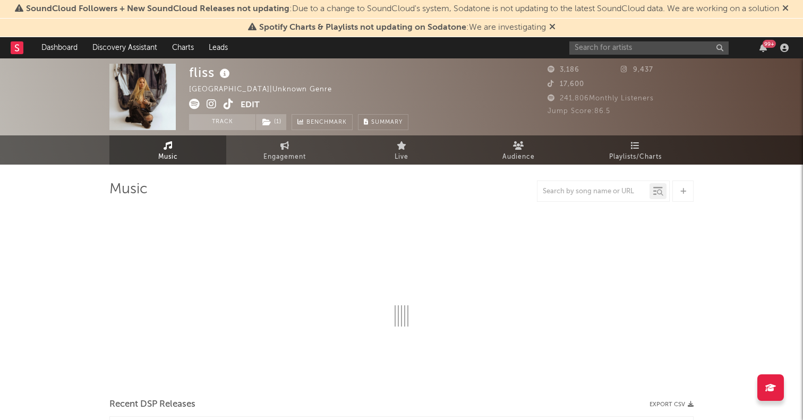
select select "1w"
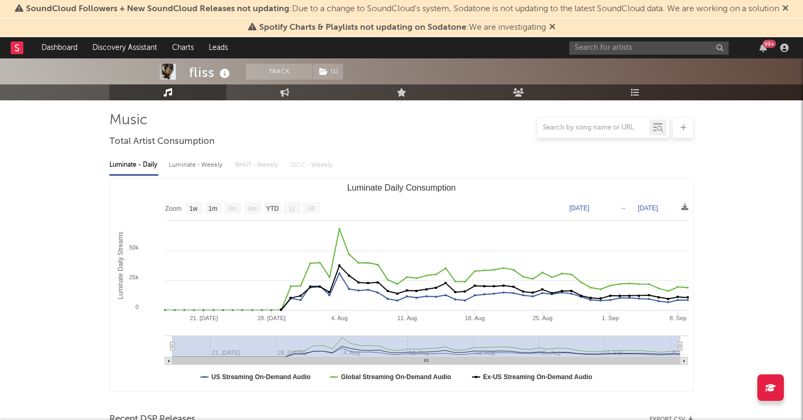
click at [310, 206] on text "All" at bounding box center [311, 208] width 7 height 7
